Goal: Check status: Check status

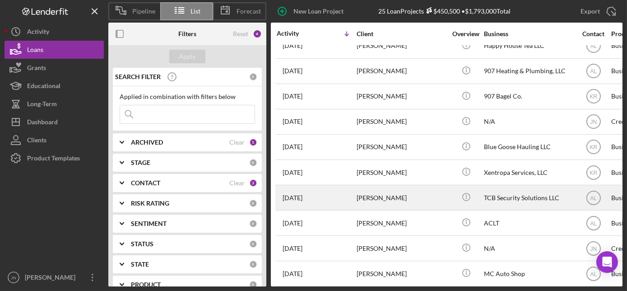
scroll to position [290, 0]
click at [428, 194] on div "[PERSON_NAME]" at bounding box center [402, 198] width 90 height 24
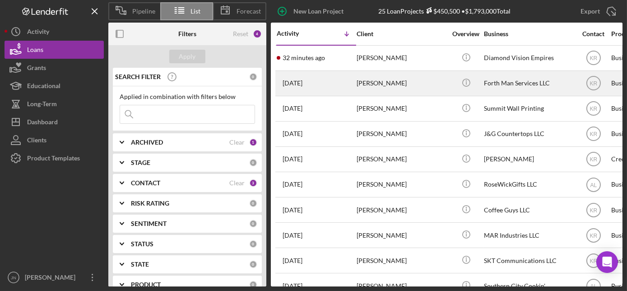
scroll to position [0, 1]
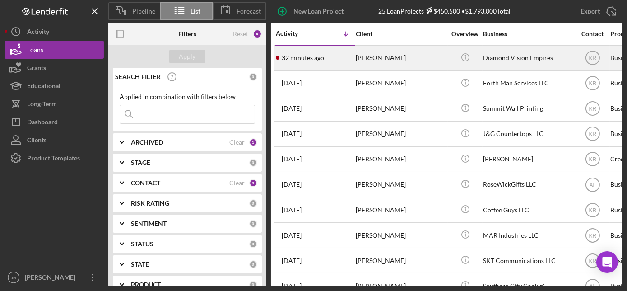
click at [359, 59] on div "[PERSON_NAME]" at bounding box center [401, 58] width 90 height 24
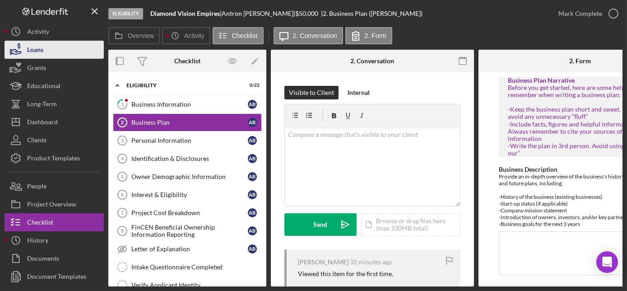
click at [14, 48] on icon "button" at bounding box center [16, 49] width 23 height 23
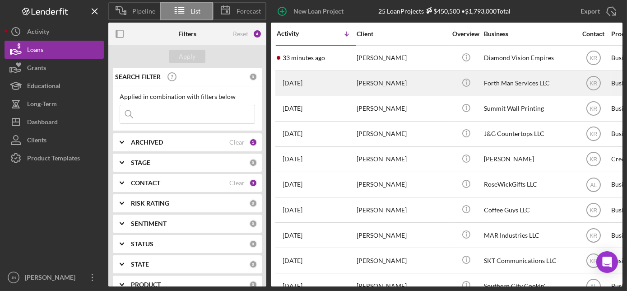
click at [367, 85] on div "[PERSON_NAME]" at bounding box center [402, 83] width 90 height 24
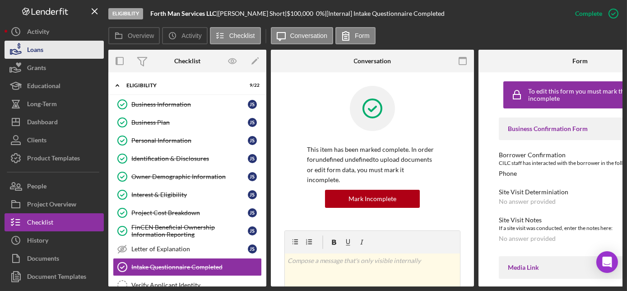
click at [19, 57] on icon "button" at bounding box center [16, 49] width 23 height 23
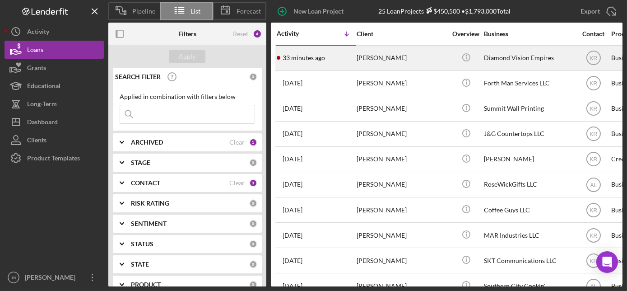
click at [337, 61] on div "33 minutes ago [PERSON_NAME]" at bounding box center [316, 58] width 79 height 24
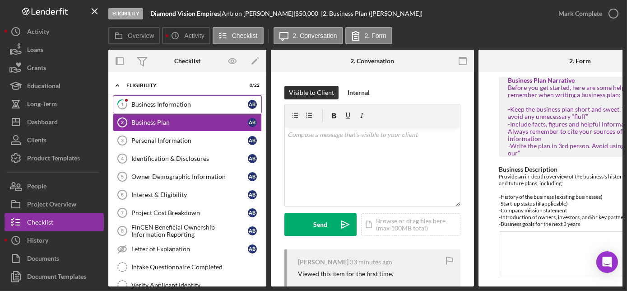
click at [202, 97] on link "1 Business Information A B" at bounding box center [187, 104] width 149 height 18
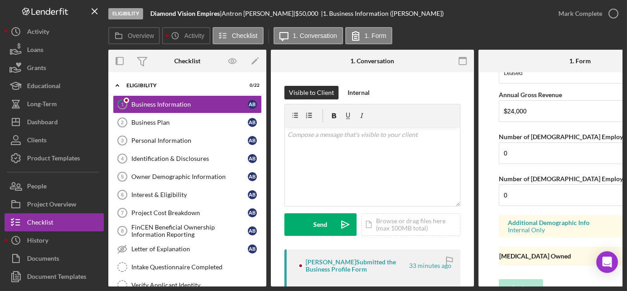
scroll to position [794, 0]
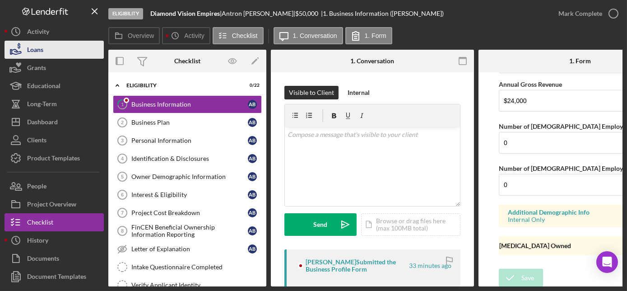
click at [42, 50] on div "Loans" at bounding box center [35, 51] width 16 height 20
